Goal: Information Seeking & Learning: Learn about a topic

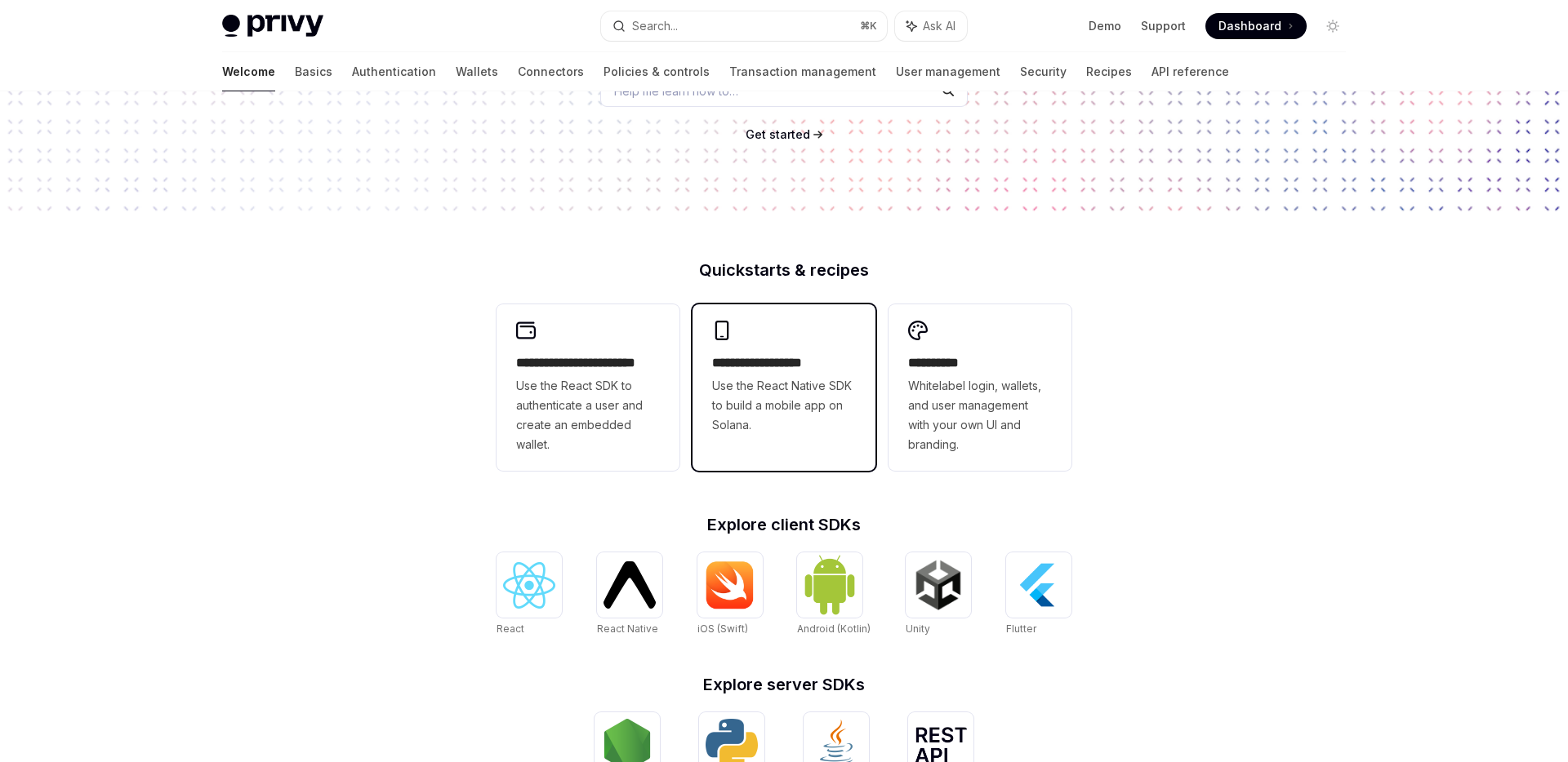
scroll to position [253, 0]
click at [792, 385] on span "Use the React Native SDK to build a mobile app on Solana." at bounding box center [784, 405] width 144 height 58
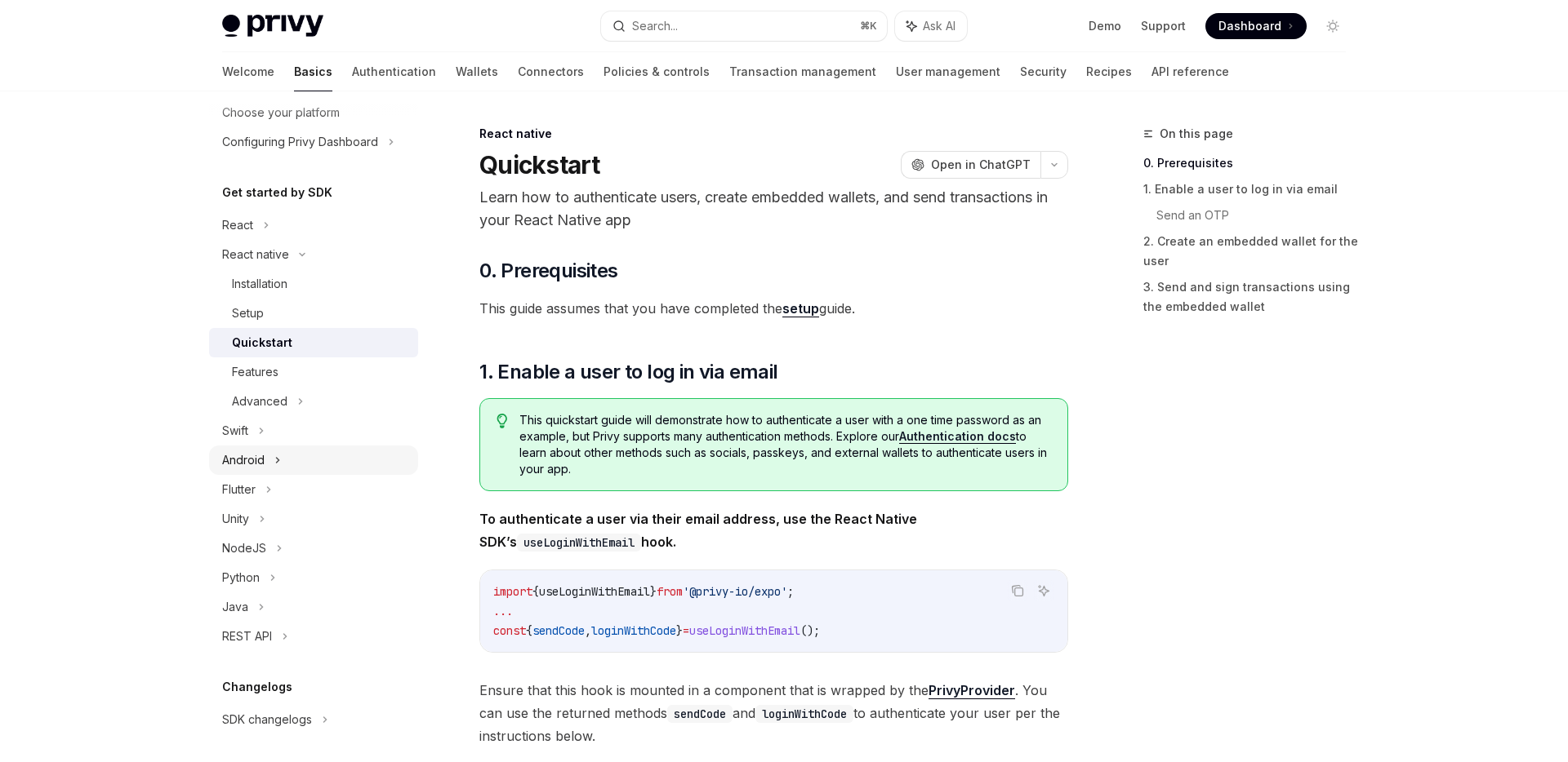
scroll to position [124, 0]
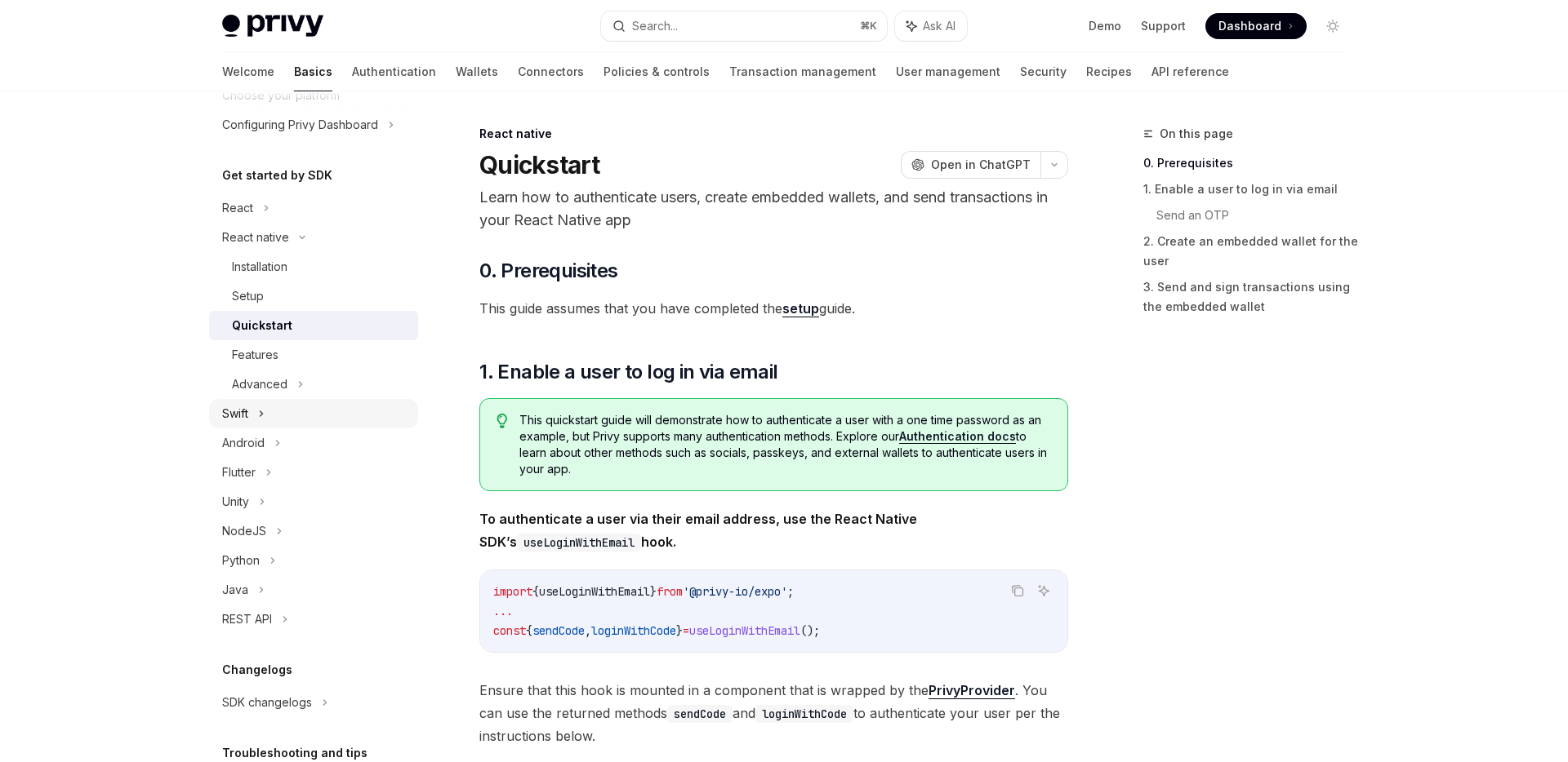
click at [271, 418] on div "Swift" at bounding box center [313, 413] width 209 height 29
type textarea "*"
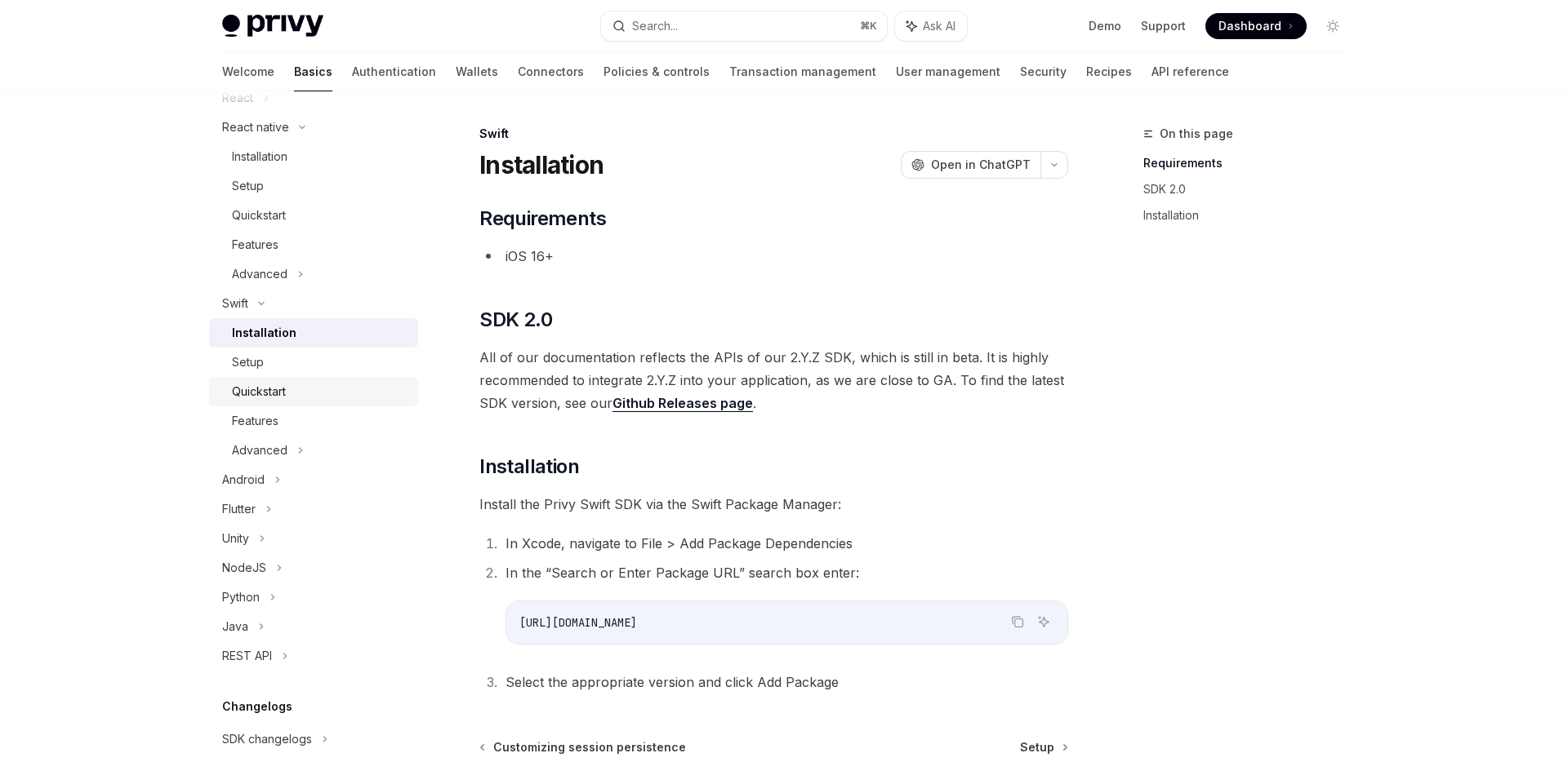
scroll to position [400, 0]
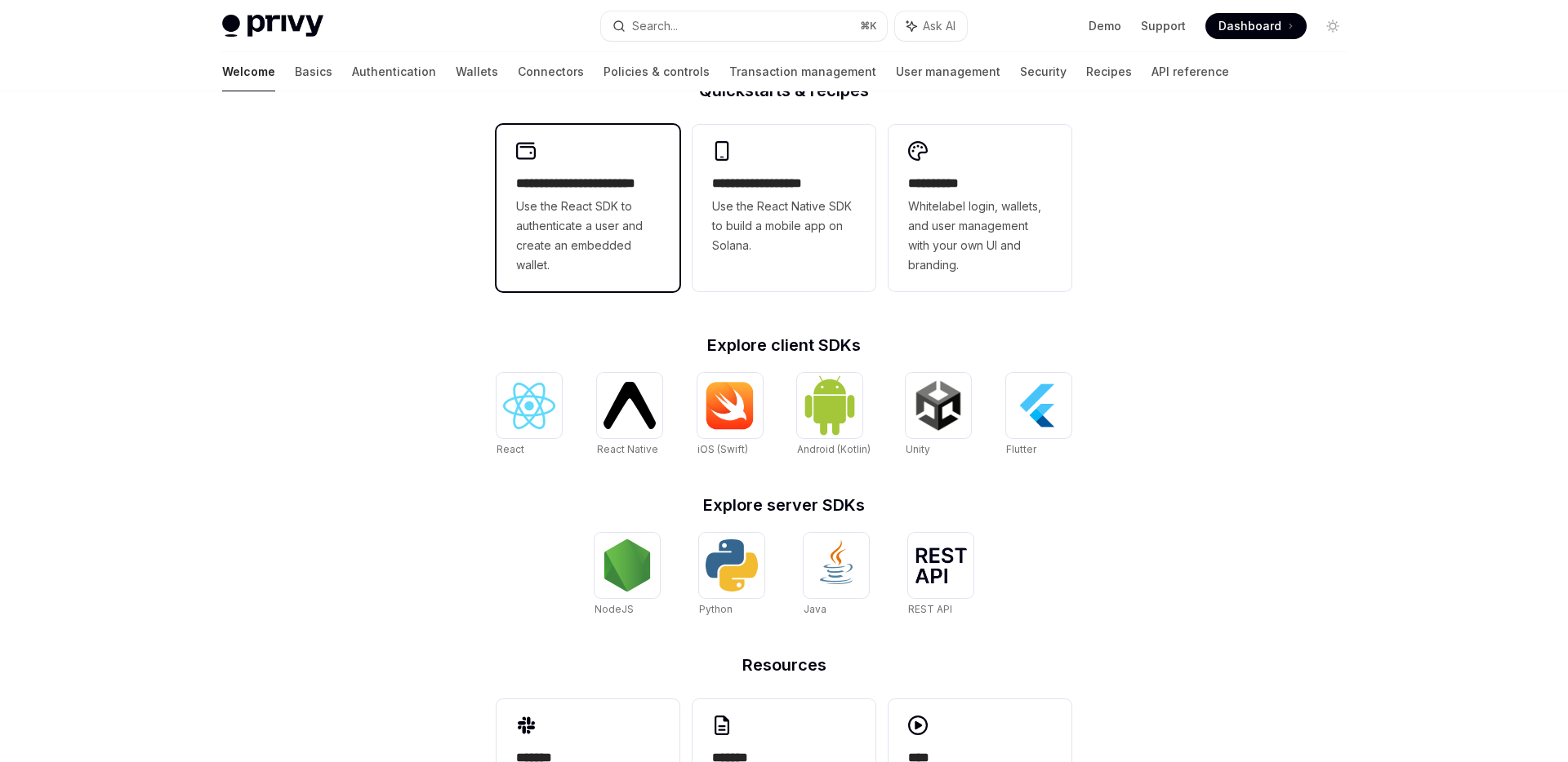
scroll to position [536, 0]
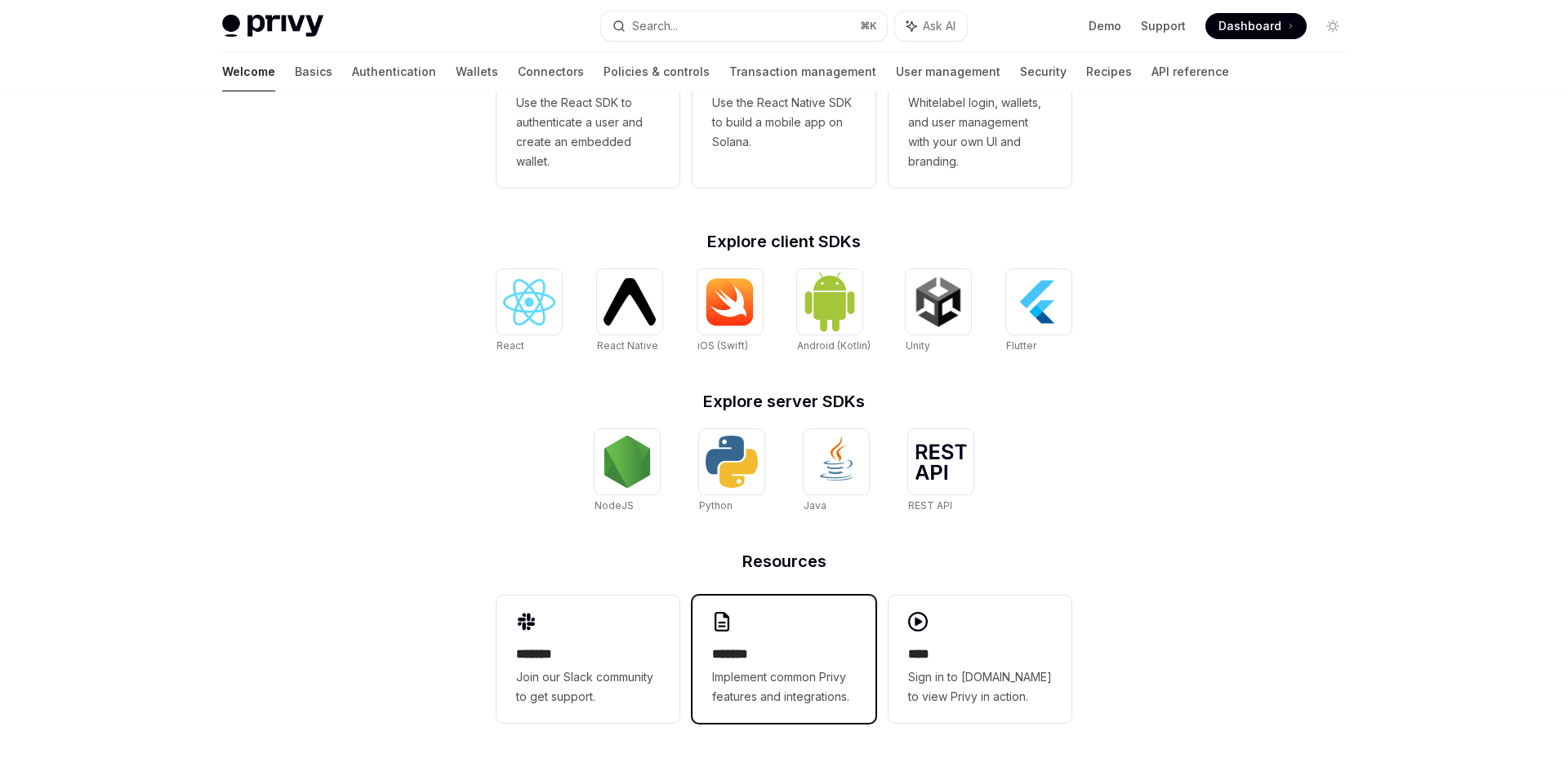
click at [766, 623] on div "******* Implement common Privy features and integrations." at bounding box center [783, 659] width 183 height 128
type textarea "*"
